Goal: Information Seeking & Learning: Learn about a topic

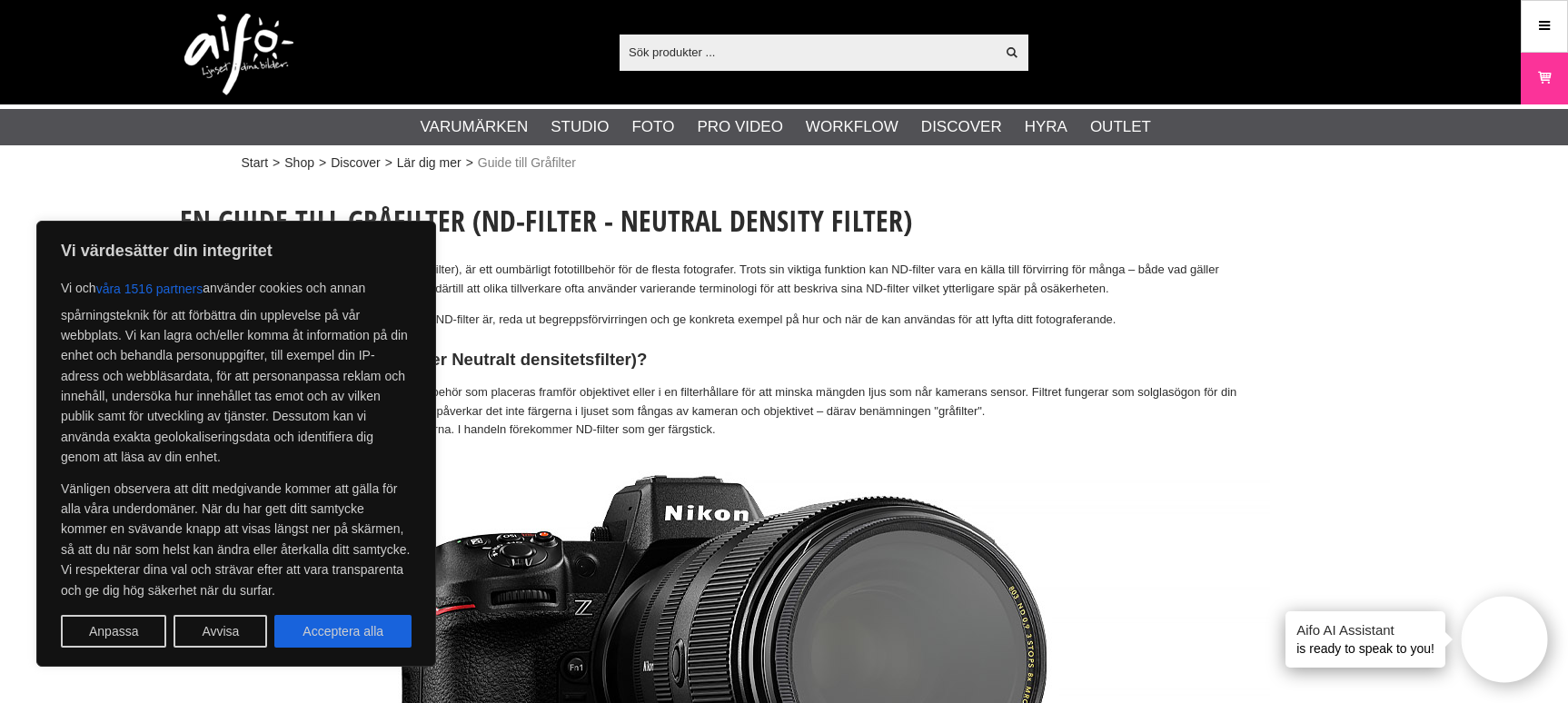
click at [209, 629] on button "Avvisa" at bounding box center [220, 631] width 93 height 33
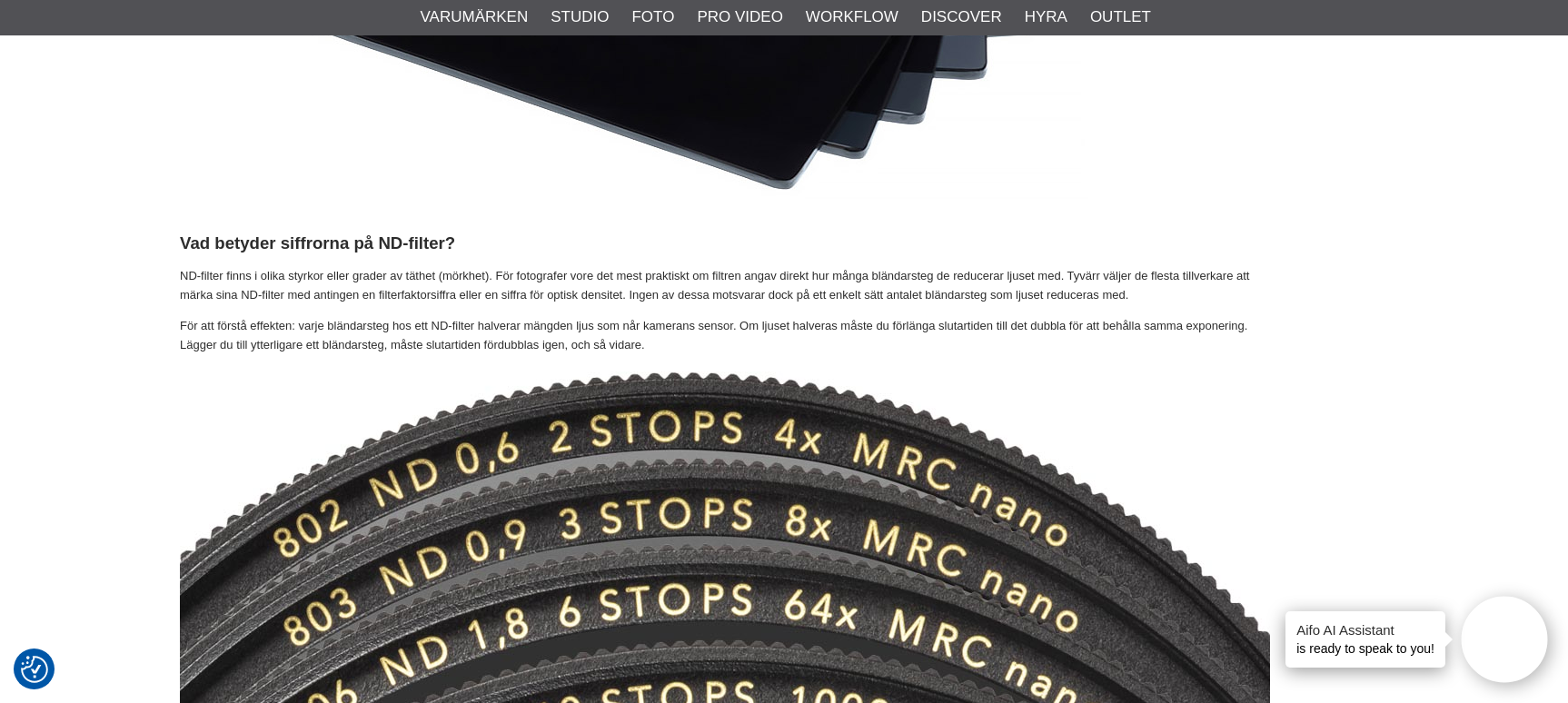
scroll to position [3124, 0]
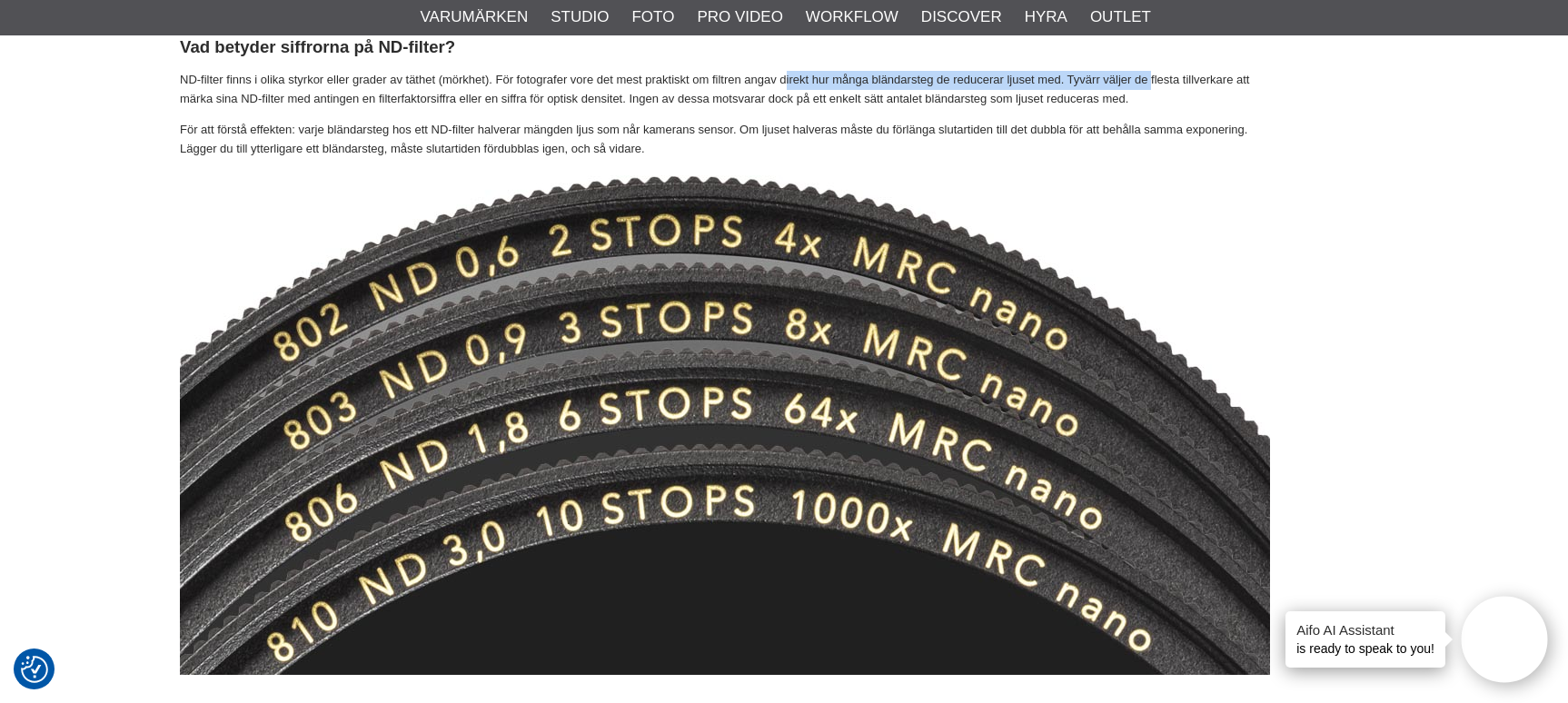
drag, startPoint x: 806, startPoint y: 83, endPoint x: 1182, endPoint y: 83, distance: 376.0
click at [1182, 83] on p "ND-filter finns i olika styrkor eller grader av täthet (mörkhet). För fotografe…" at bounding box center [725, 89] width 1090 height 38
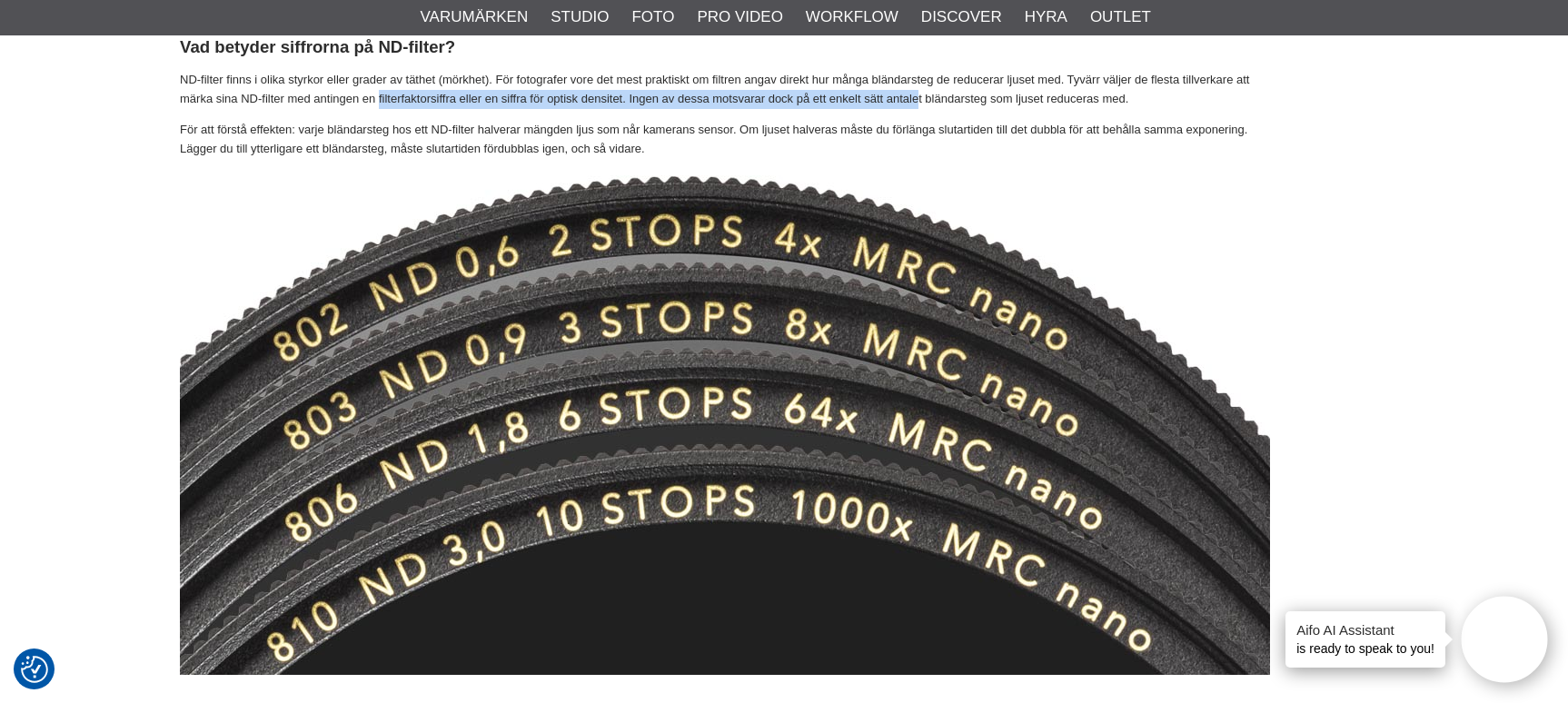
drag, startPoint x: 400, startPoint y: 98, endPoint x: 955, endPoint y: 98, distance: 555.0
click at [955, 98] on p "ND-filter finns i olika styrkor eller grader av täthet (mörkhet). För fotografe…" at bounding box center [725, 89] width 1090 height 38
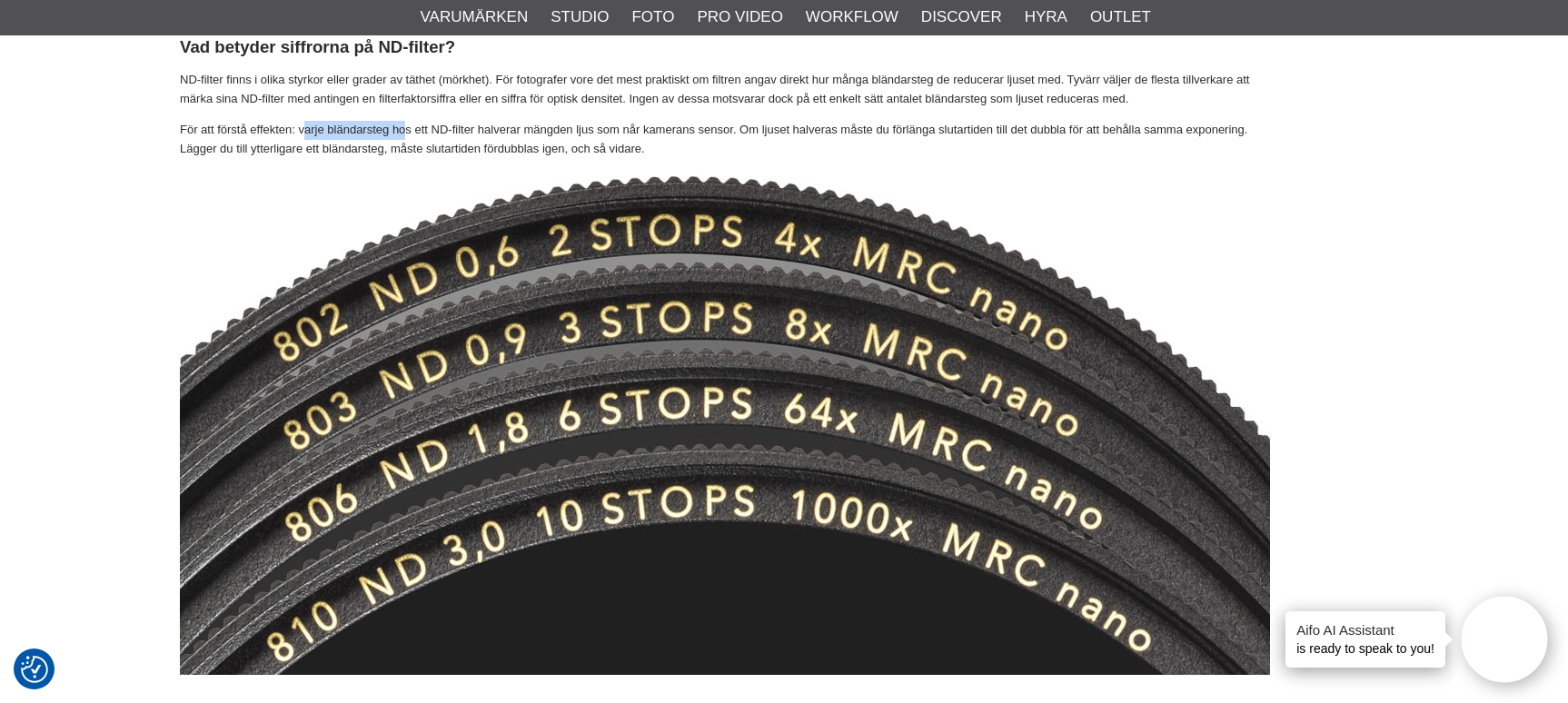
drag, startPoint x: 307, startPoint y: 138, endPoint x: 412, endPoint y: 142, distance: 105.1
click at [412, 142] on p "För att förstå effekten: varje bländarsteg hos ett ND-filter halverar mängden l…" at bounding box center [725, 140] width 1090 height 38
drag, startPoint x: 488, startPoint y: 132, endPoint x: 748, endPoint y: 132, distance: 260.0
click at [748, 132] on p "För att förstå effekten: varje bländarsteg hos ett ND-filter halverar mängden l…" at bounding box center [725, 140] width 1090 height 38
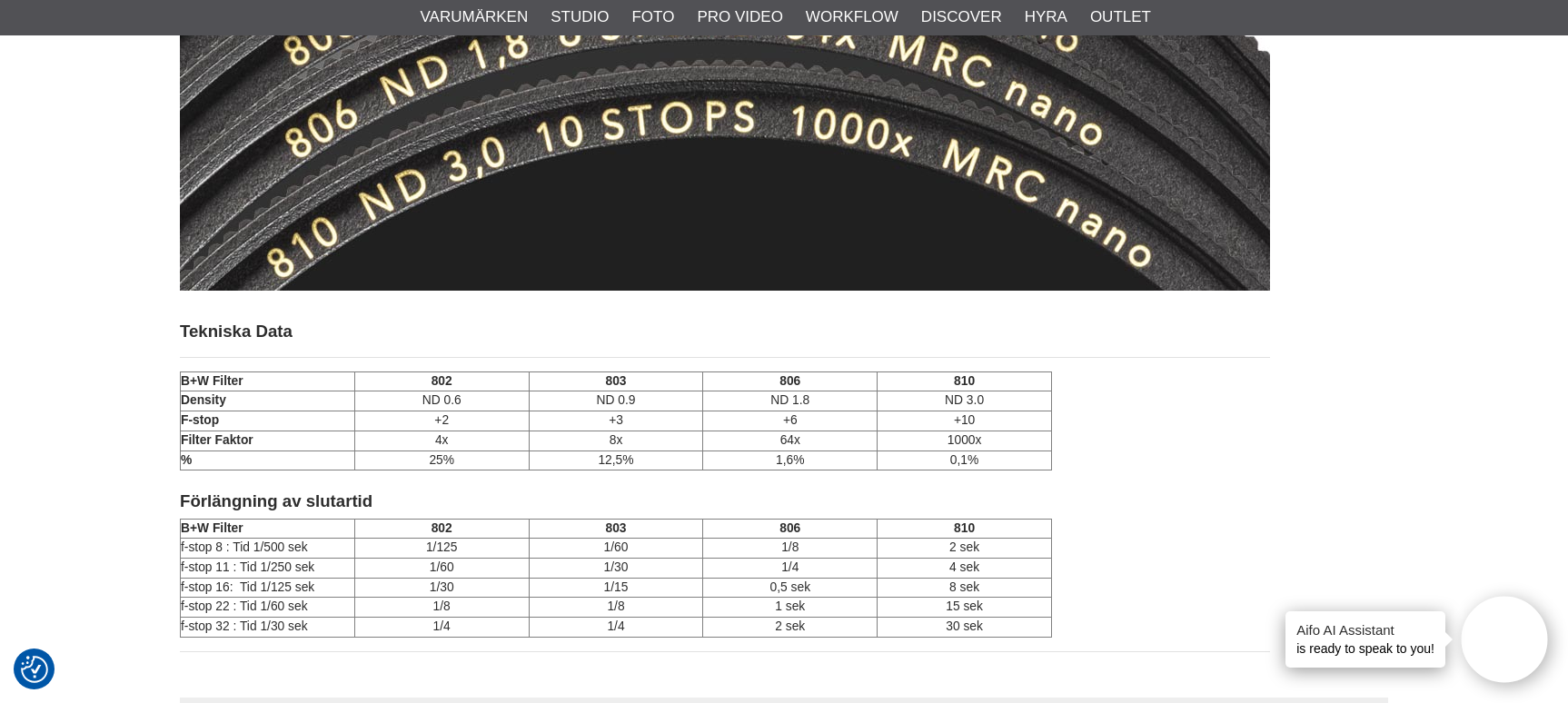
scroll to position [3478, 0]
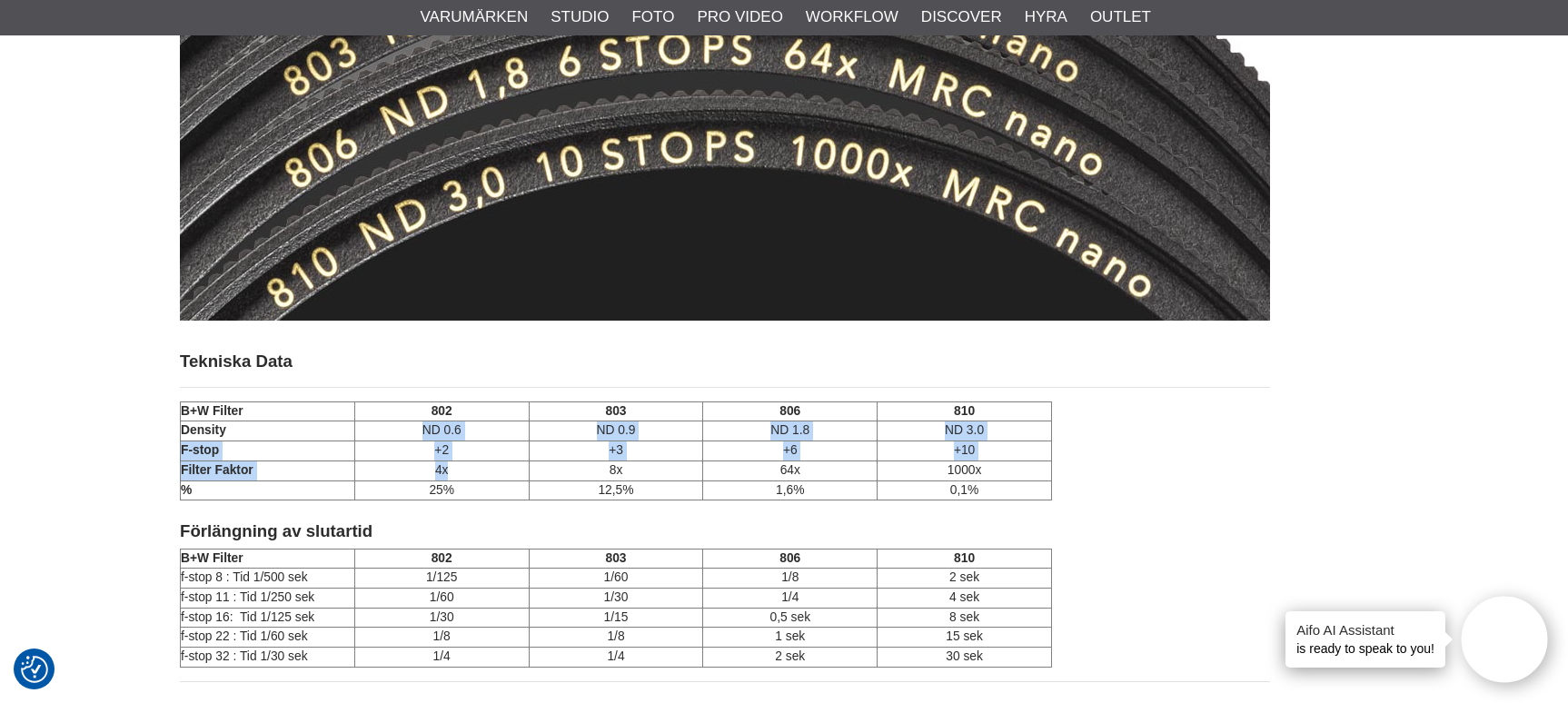
drag, startPoint x: 451, startPoint y: 477, endPoint x: 423, endPoint y: 431, distance: 53.9
click at [423, 431] on tbody "B+W Filter 802 803 806 810 Density ND 0.6 ND 0.9 ND 1.8 ND 3.0 F-stop +2 +3 +6 …" at bounding box center [616, 450] width 871 height 98
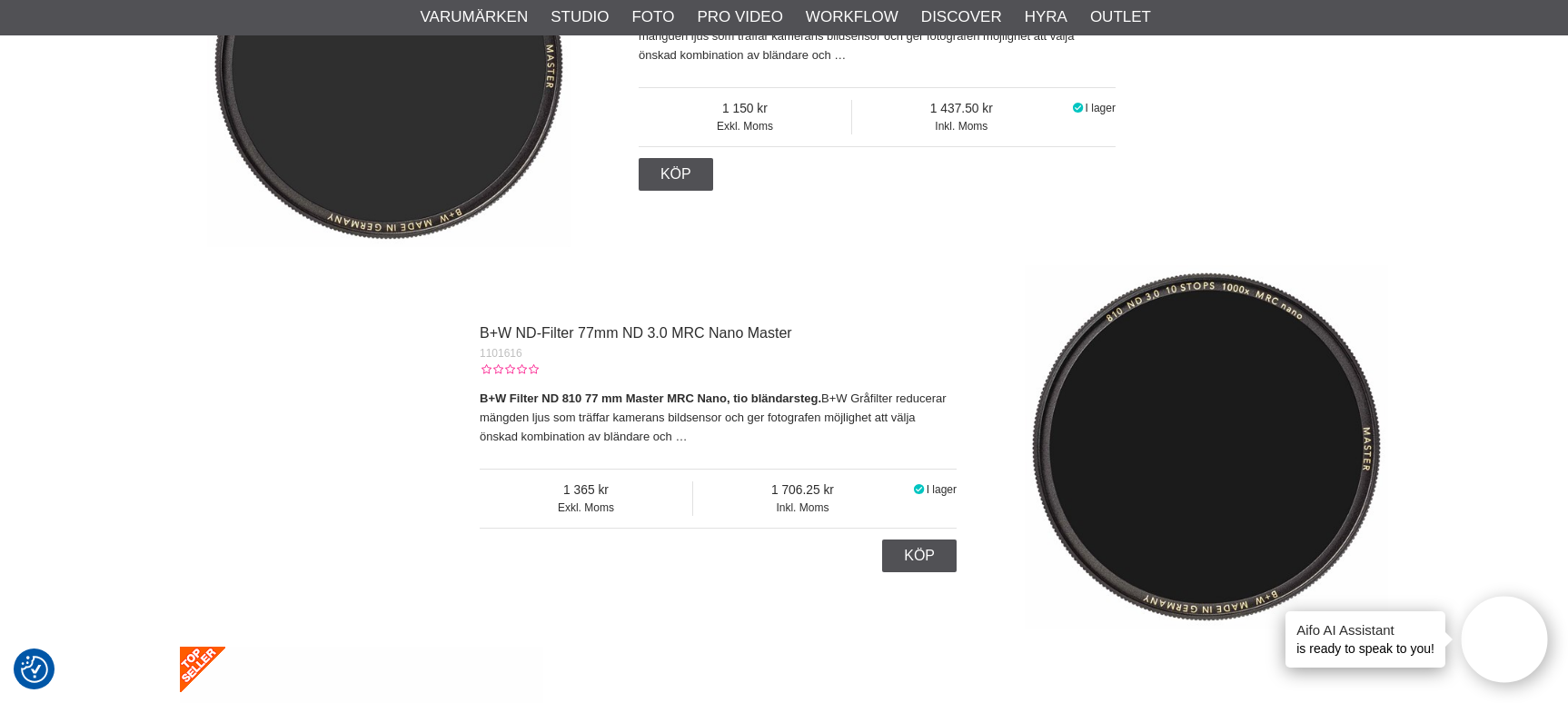
scroll to position [5116, 0]
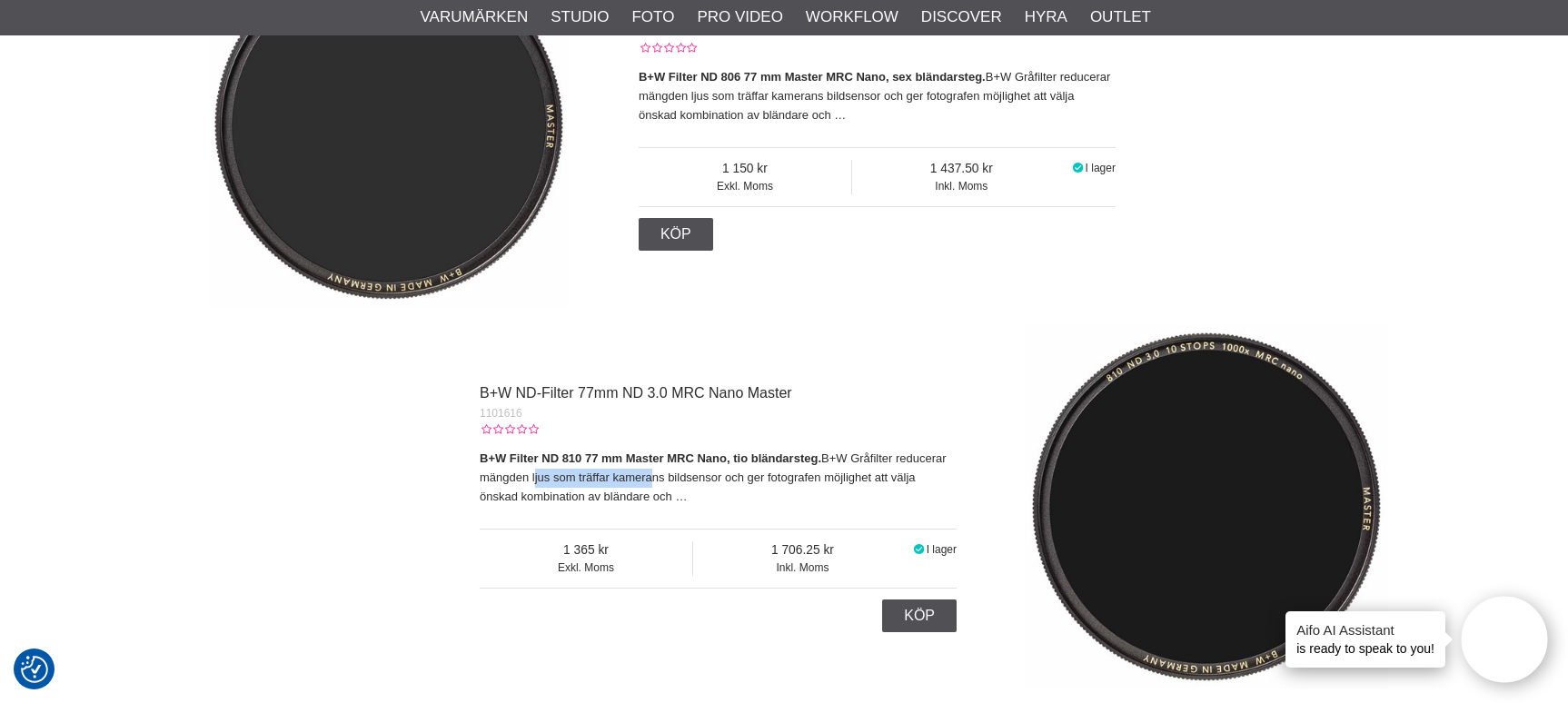
drag, startPoint x: 536, startPoint y: 480, endPoint x: 657, endPoint y: 492, distance: 121.6
click at [657, 492] on p "B+W Filter ND 810 77 mm Master MRC Nano, tio bländarsteg. B+W Gråfilter reducer…" at bounding box center [718, 478] width 477 height 57
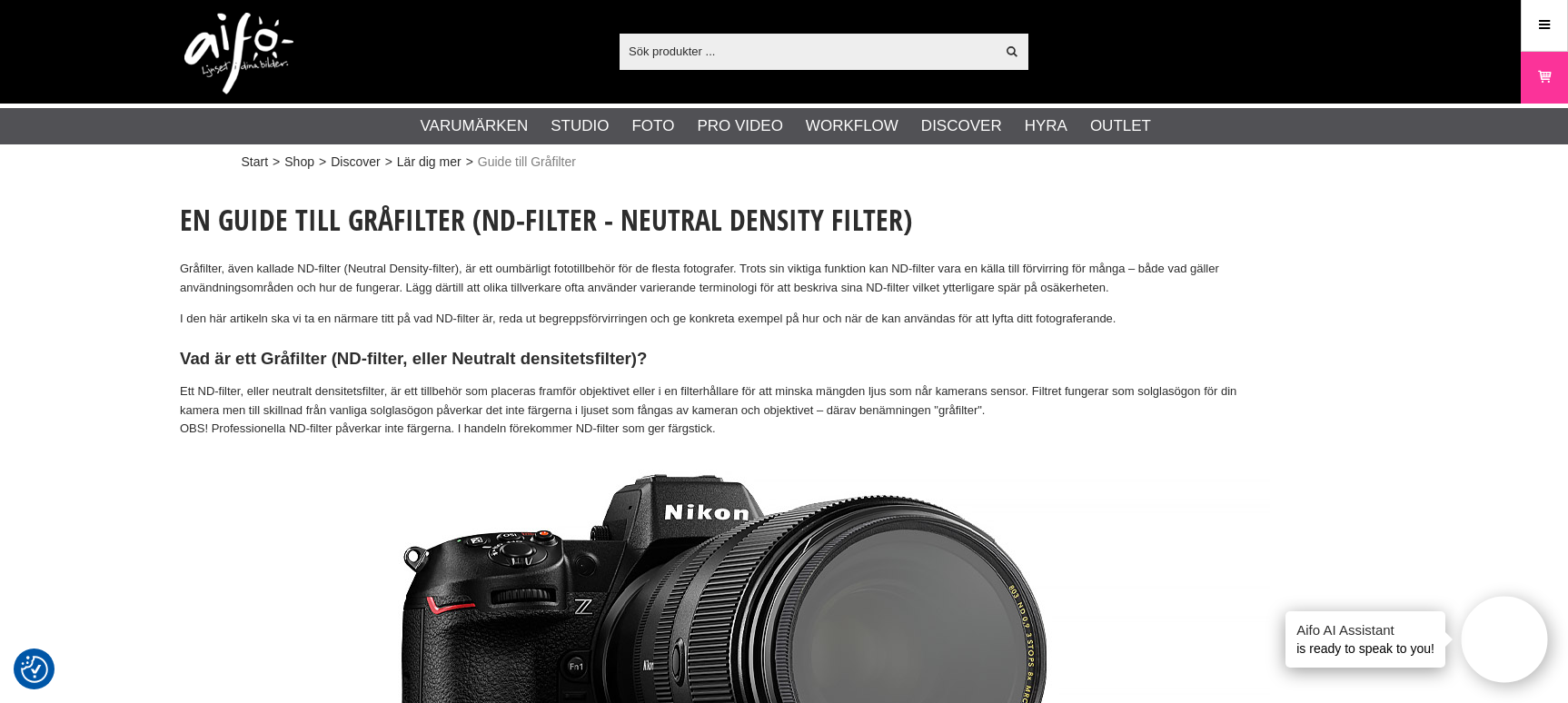
scroll to position [0, 0]
drag, startPoint x: 251, startPoint y: 390, endPoint x: 730, endPoint y: 439, distance: 481.5
click at [730, 439] on p "Ett ND-filter, eller neutralt densitetsfilter, är ett tillbehör som placeras fr…" at bounding box center [725, 411] width 1090 height 57
click at [745, 359] on h3 "Vad är ett Gråfilter (ND-filter, eller Neutralt densitetsfilter)?" at bounding box center [725, 359] width 1090 height 24
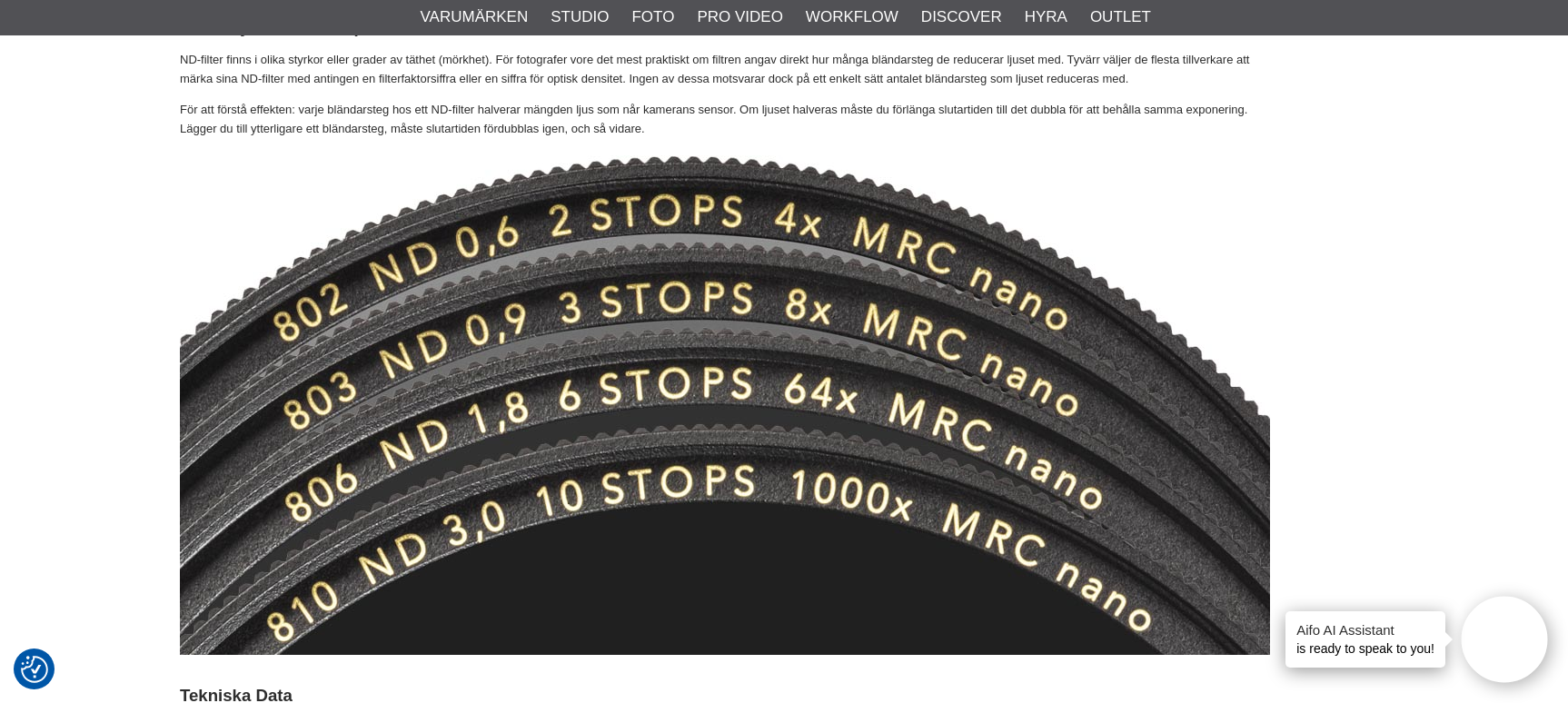
scroll to position [3155, 0]
